Goal: Check status

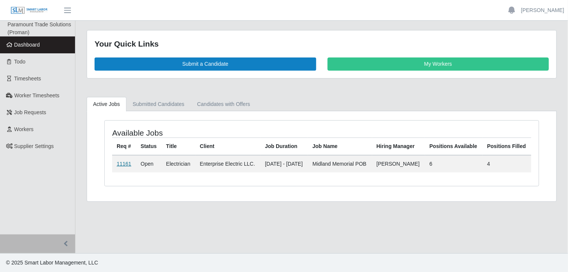
click at [122, 167] on link "11161" at bounding box center [124, 164] width 15 height 6
